Goal: Ask a question

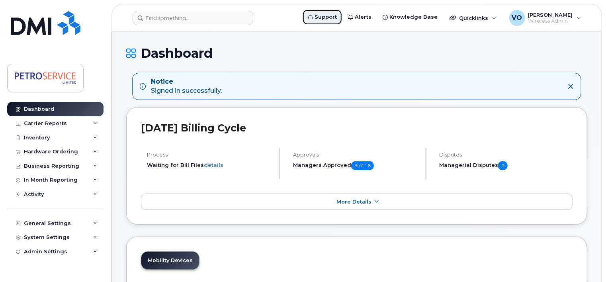
click at [333, 13] on span "Support" at bounding box center [326, 17] width 22 height 8
click at [336, 13] on span "Support" at bounding box center [326, 17] width 22 height 8
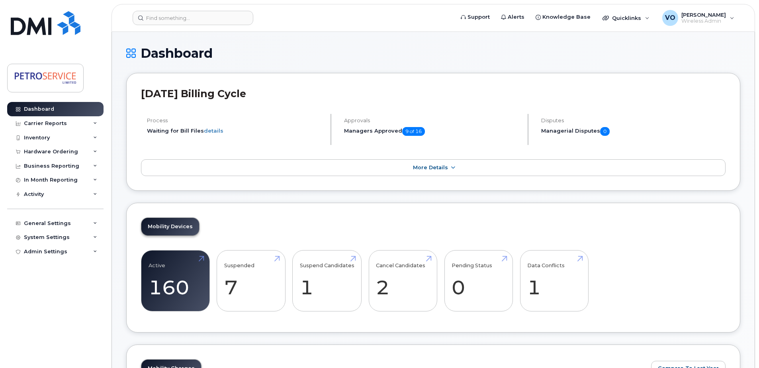
drag, startPoint x: 691, startPoint y: 66, endPoint x: 621, endPoint y: 106, distance: 80.8
click at [691, 66] on div "Dashboard" at bounding box center [433, 59] width 614 height 27
